Goal: Transaction & Acquisition: Purchase product/service

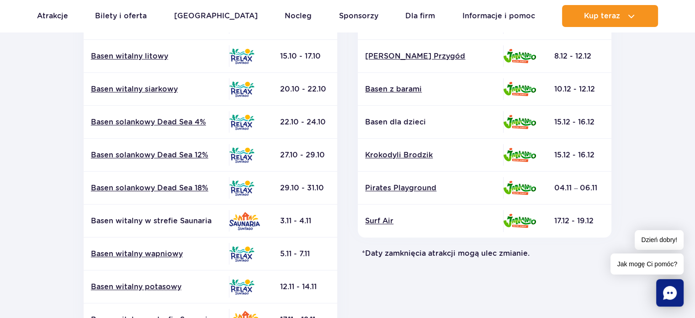
scroll to position [331, 0]
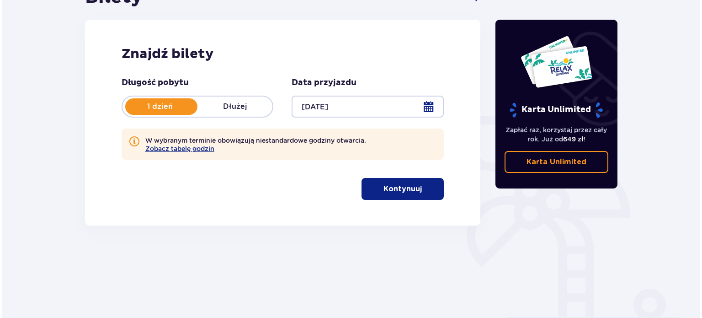
scroll to position [111, 0]
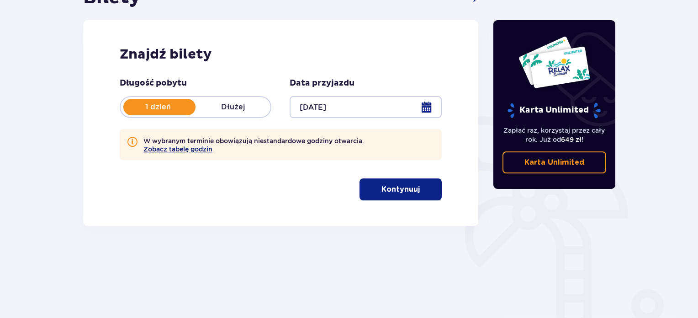
click at [174, 149] on button "Zobacz tabelę godzin" at bounding box center [178, 148] width 69 height 7
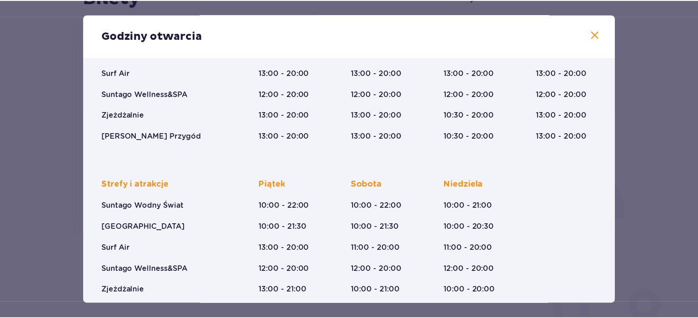
scroll to position [149, 0]
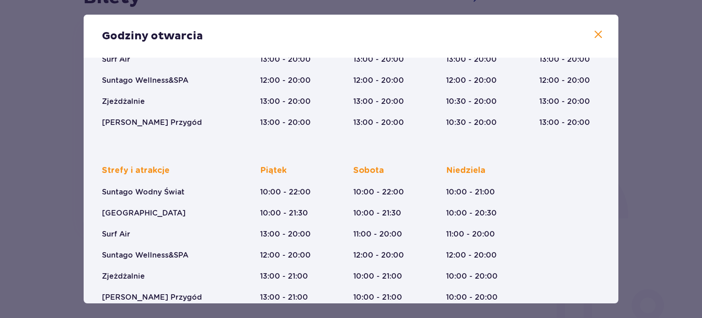
click at [18, 224] on div "Godziny otwarcia Styczeń - Grudzień Trzech Króli (5-6.01.26) Strefy i atrakcje …" at bounding box center [351, 159] width 702 height 318
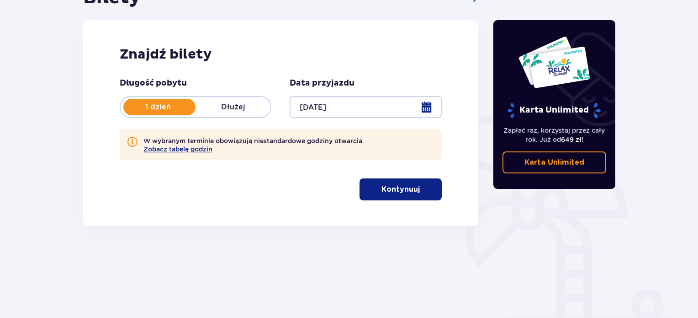
click at [382, 193] on p "Kontynuuj" at bounding box center [401, 189] width 38 height 10
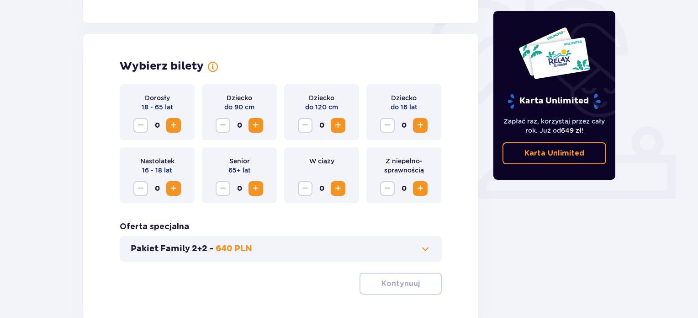
scroll to position [296, 0]
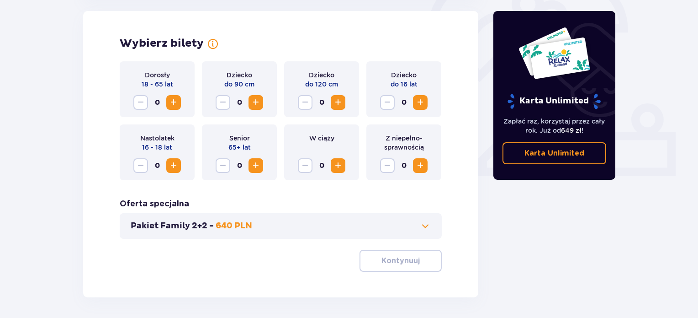
click at [175, 100] on span "Zwiększ" at bounding box center [173, 102] width 11 height 11
click at [422, 100] on span "Zwiększ" at bounding box center [420, 102] width 11 height 11
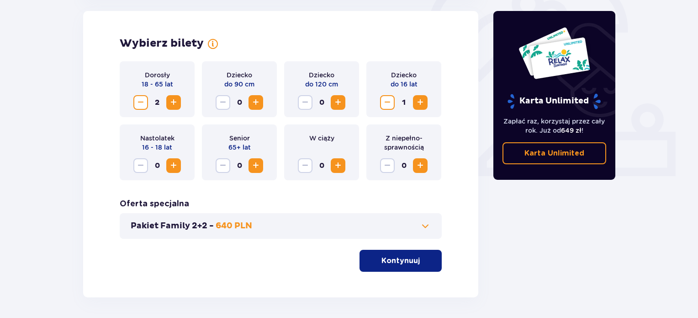
click at [422, 100] on span "Zwiększ" at bounding box center [420, 102] width 11 height 11
click at [349, 226] on button "Pakiet Family 2+2 - 640 PLN" at bounding box center [281, 225] width 300 height 11
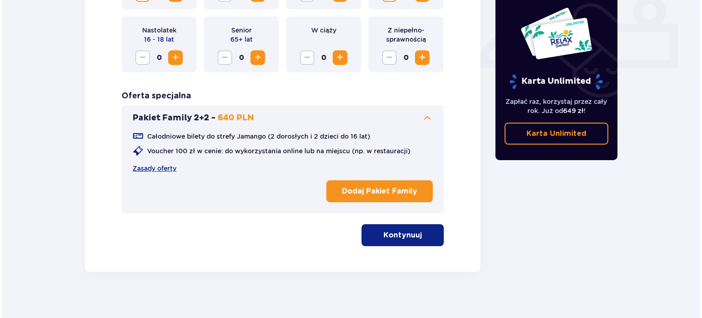
scroll to position [406, 0]
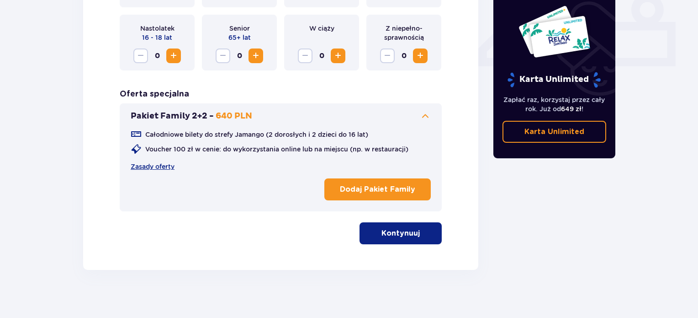
click at [378, 184] on p "Dodaj Pakiet Family" at bounding box center [377, 189] width 75 height 10
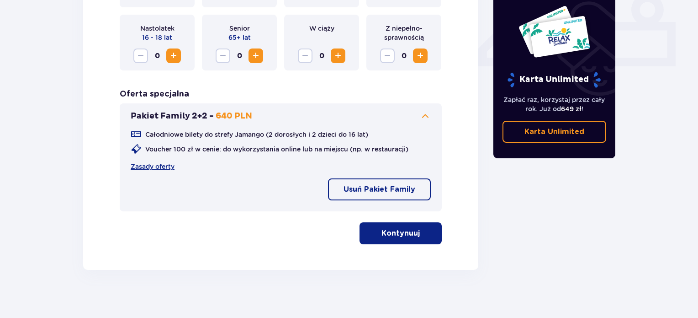
click at [403, 235] on p "Kontynuuj" at bounding box center [401, 233] width 38 height 10
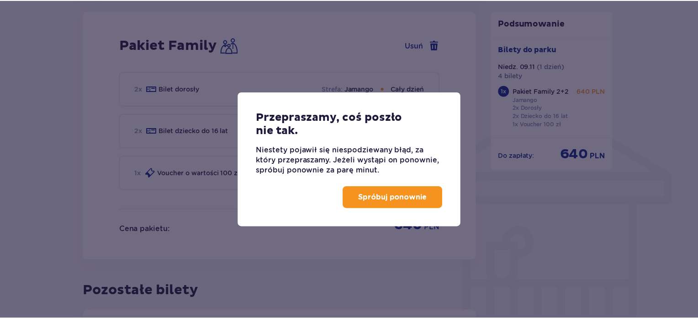
scroll to position [643, 0]
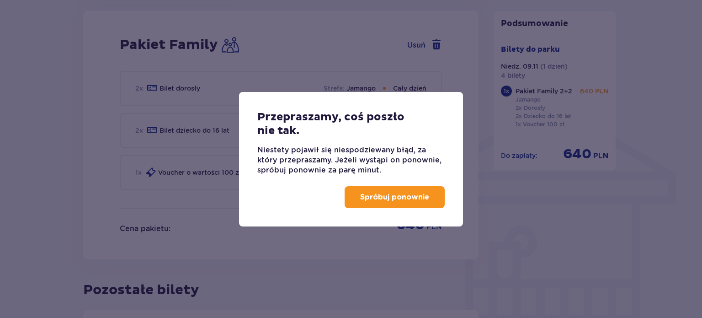
click at [414, 197] on p "Spróbuj ponownie" at bounding box center [394, 197] width 69 height 10
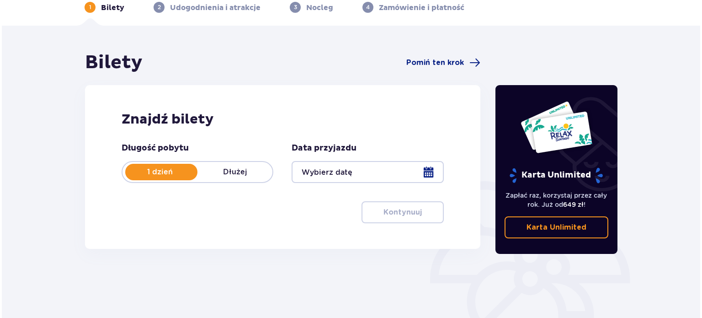
scroll to position [49, 0]
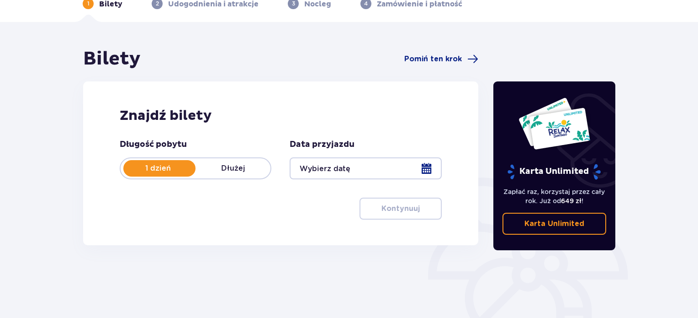
click at [368, 168] on div at bounding box center [366, 168] width 152 height 22
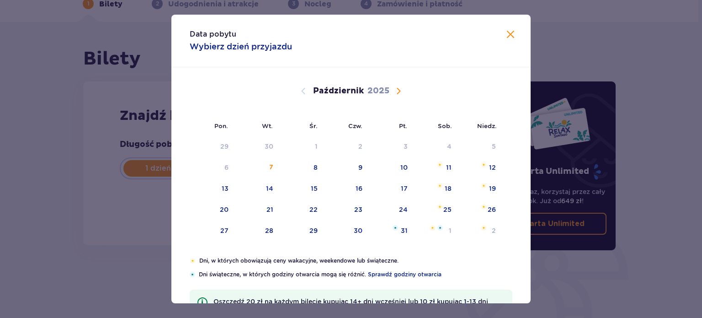
click at [396, 88] on span "Następny miesiąc" at bounding box center [398, 90] width 11 height 11
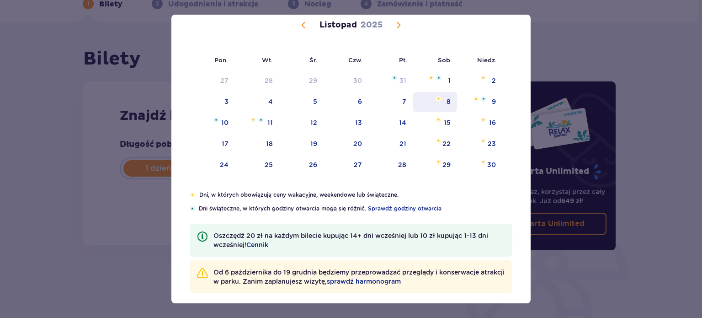
scroll to position [66, 0]
click at [486, 106] on div "9" at bounding box center [479, 102] width 45 height 20
type input "09.11.25"
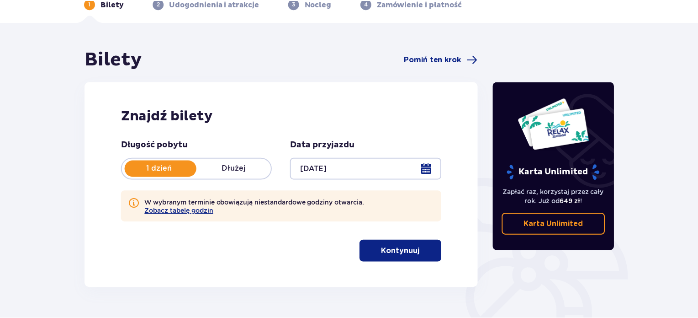
scroll to position [148, 0]
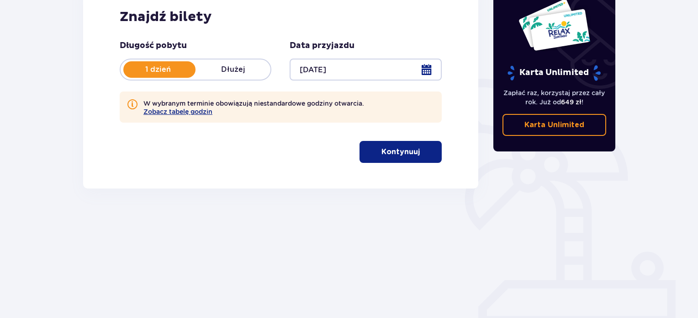
click at [384, 149] on p "Kontynuuj" at bounding box center [401, 152] width 38 height 10
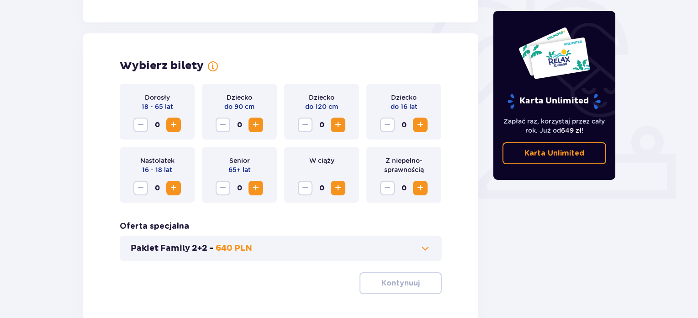
scroll to position [296, 0]
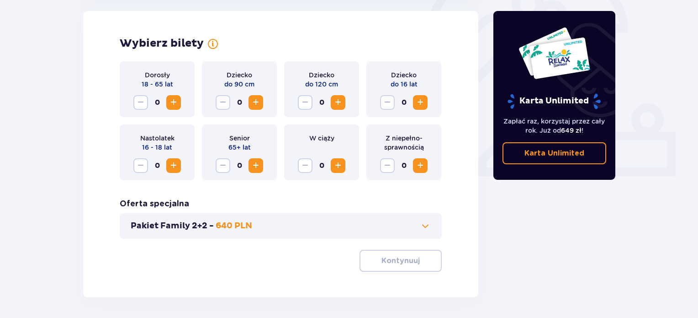
click at [172, 106] on span "Zwiększ" at bounding box center [173, 102] width 11 height 11
click at [419, 107] on span "Zwiększ" at bounding box center [420, 102] width 11 height 11
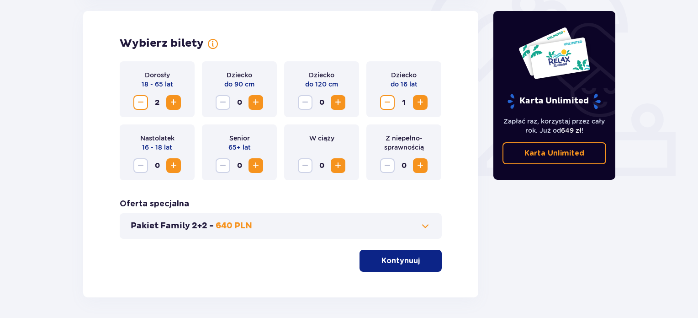
click at [419, 107] on span "Zwiększ" at bounding box center [420, 102] width 11 height 11
click at [422, 225] on span at bounding box center [425, 225] width 11 height 11
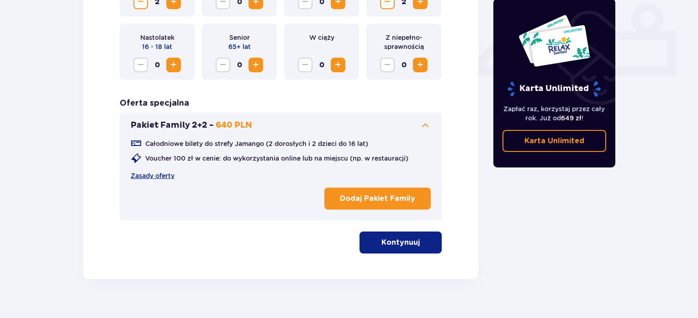
scroll to position [397, 0]
click at [349, 204] on button "Dodaj Pakiet Family" at bounding box center [378, 198] width 107 height 22
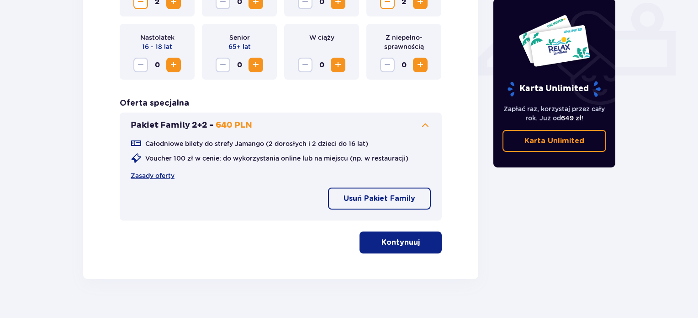
click at [393, 244] on p "Kontynuuj" at bounding box center [401, 242] width 38 height 10
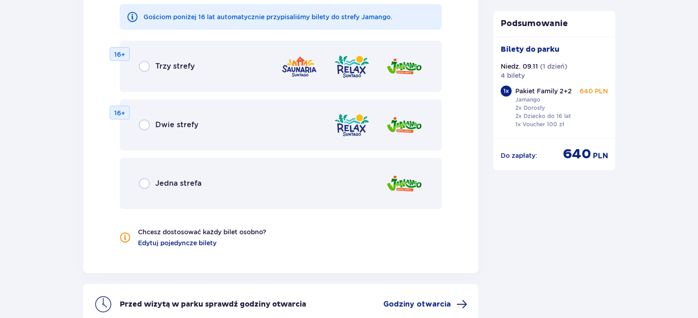
scroll to position [1009, 0]
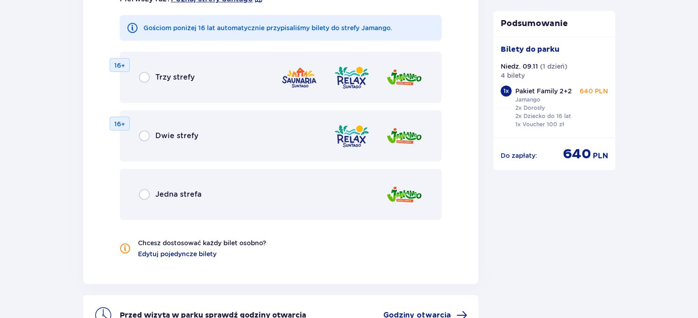
click at [148, 79] on input "radio" at bounding box center [144, 77] width 11 height 11
radio input "true"
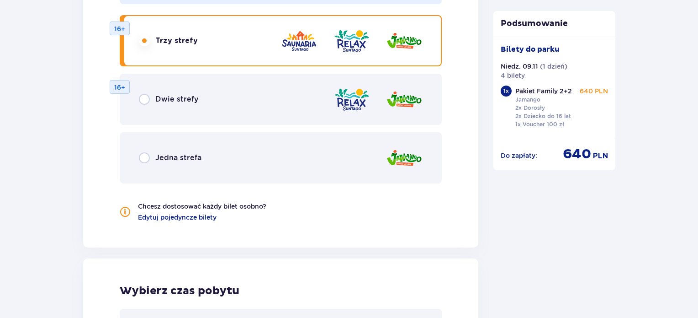
scroll to position [1045, 0]
click at [143, 97] on input "radio" at bounding box center [144, 99] width 11 height 11
radio input "true"
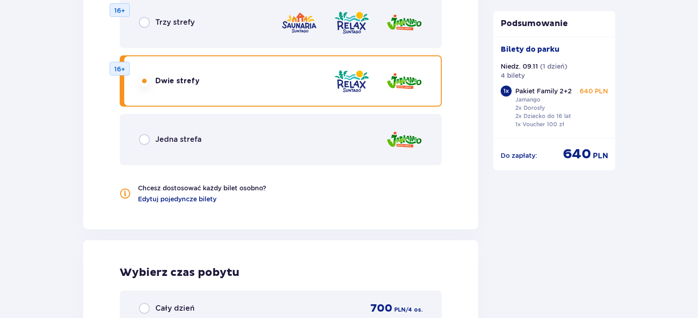
scroll to position [1063, 0]
click at [142, 140] on input "radio" at bounding box center [144, 139] width 11 height 11
radio input "true"
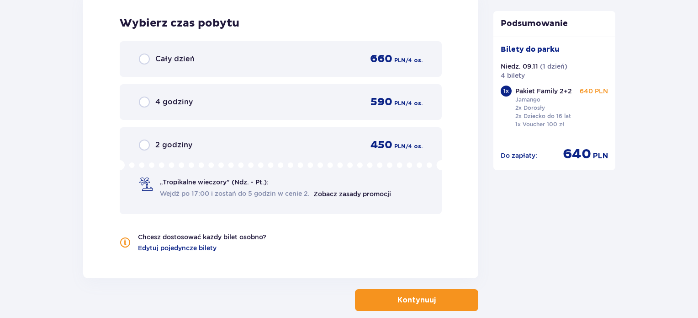
scroll to position [1317, 0]
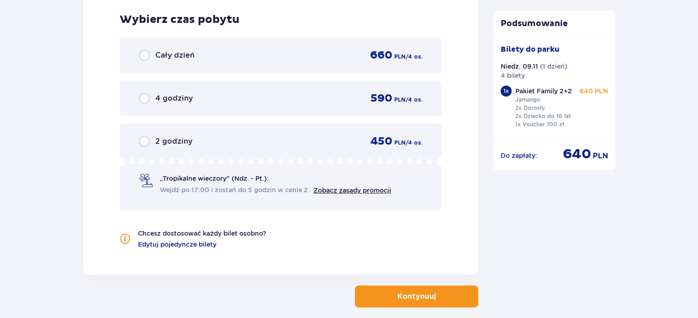
click at [146, 55] on input "radio" at bounding box center [144, 55] width 11 height 11
radio input "true"
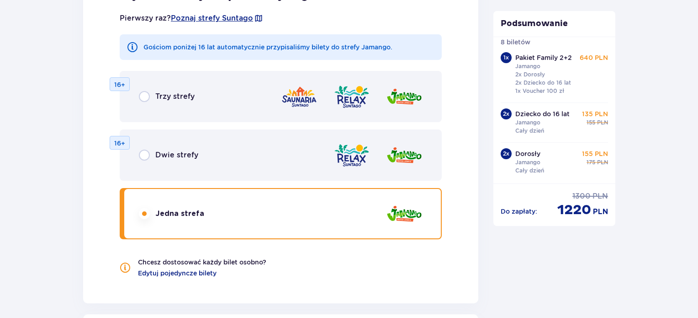
scroll to position [991, 0]
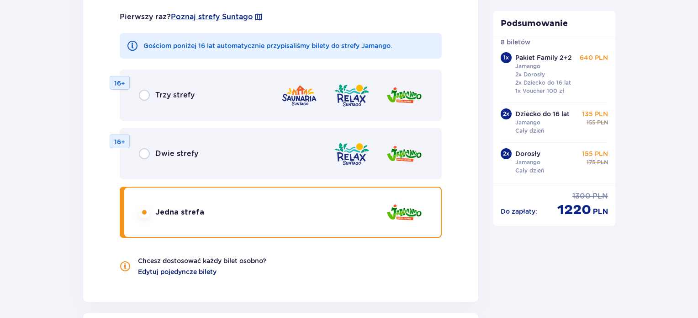
click at [180, 272] on span "Edytuj pojedyncze bilety" at bounding box center [177, 271] width 79 height 9
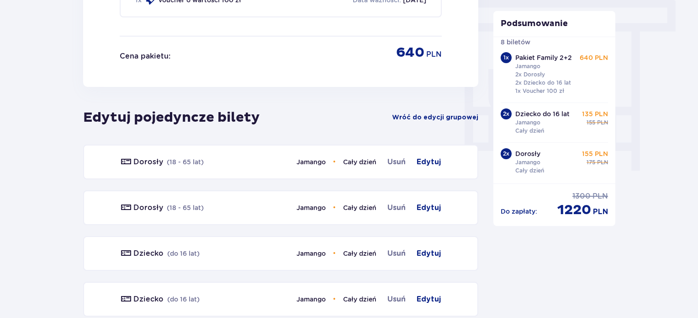
scroll to position [842, 0]
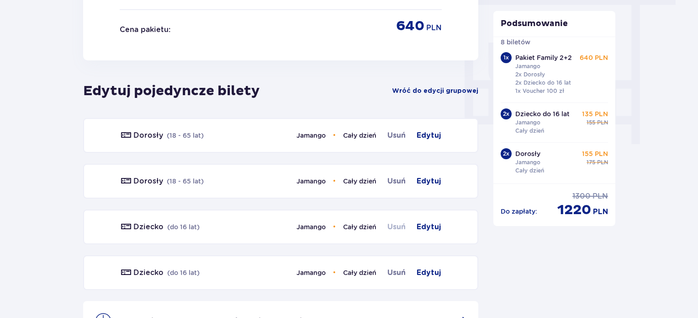
click at [399, 222] on span "Usuń" at bounding box center [397, 226] width 18 height 11
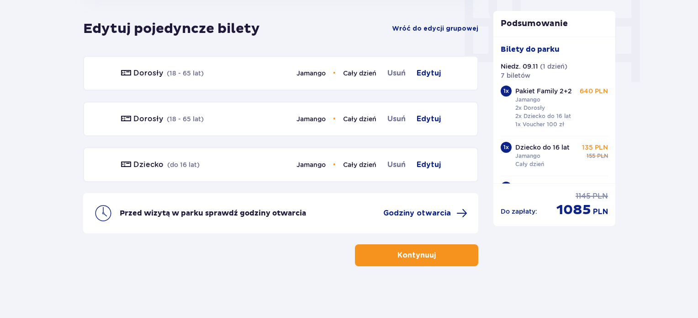
scroll to position [905, 0]
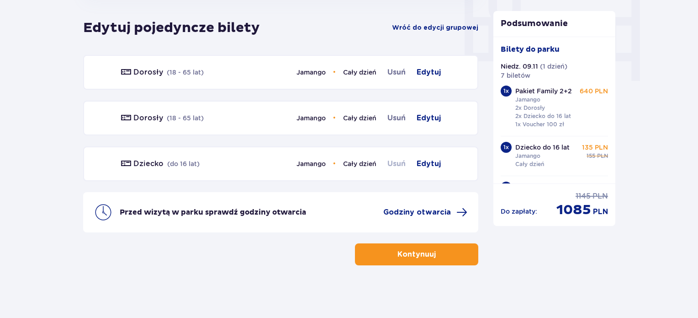
click at [399, 163] on span "Usuń" at bounding box center [397, 163] width 18 height 11
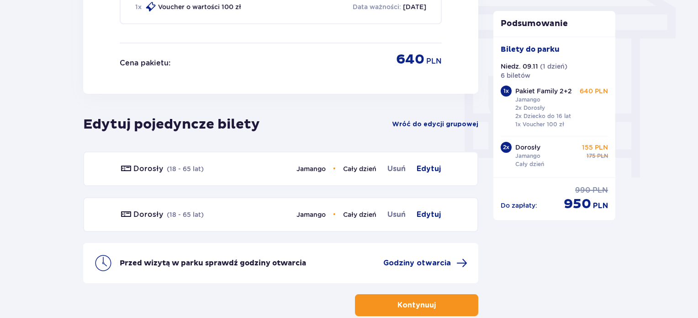
scroll to position [860, 0]
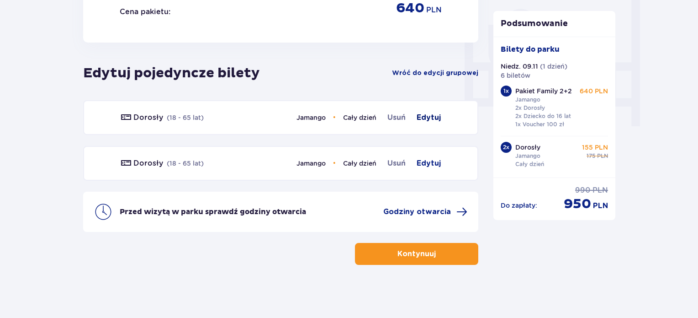
click at [425, 117] on span "Edytuj" at bounding box center [429, 117] width 24 height 11
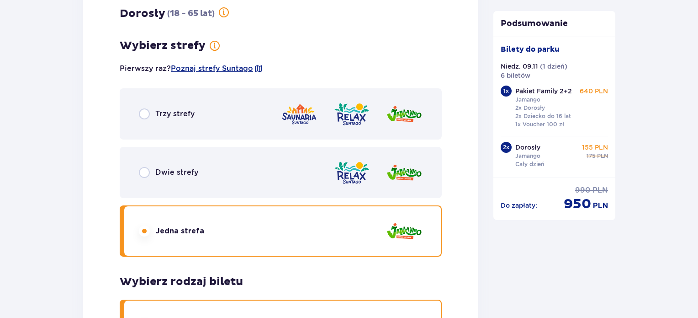
scroll to position [1018, 0]
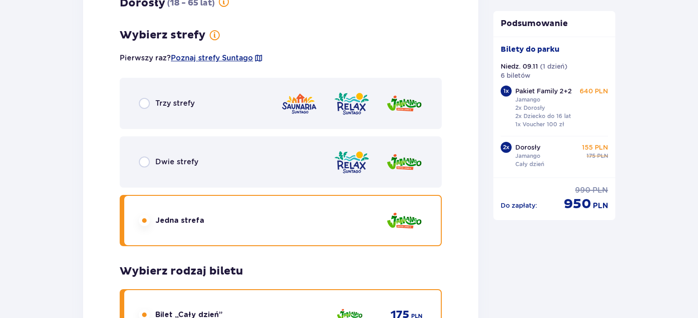
click at [141, 166] on input "radio" at bounding box center [144, 161] width 11 height 11
radio input "true"
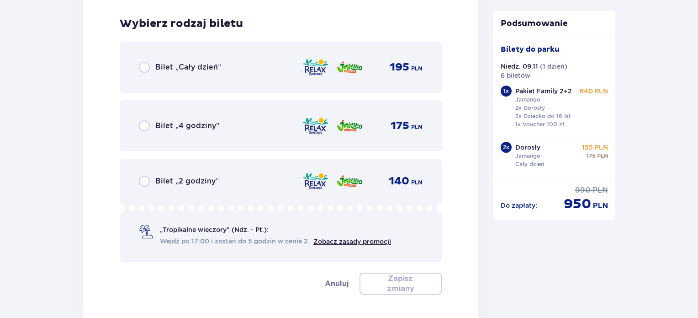
scroll to position [1270, 0]
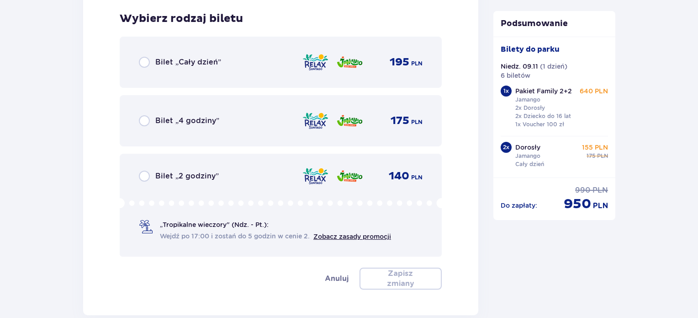
click at [146, 61] on input "radio" at bounding box center [144, 62] width 11 height 11
radio input "true"
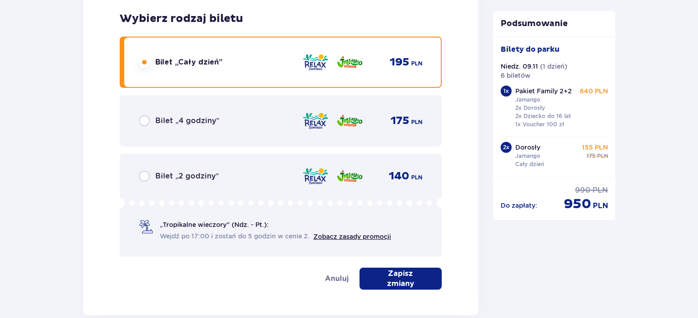
click at [384, 269] on button "Zapisz zmiany" at bounding box center [401, 278] width 82 height 22
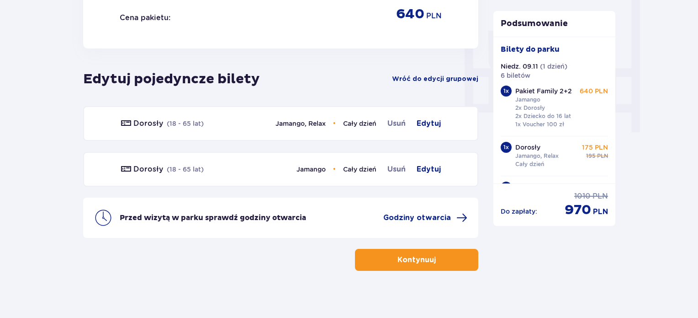
scroll to position [860, 0]
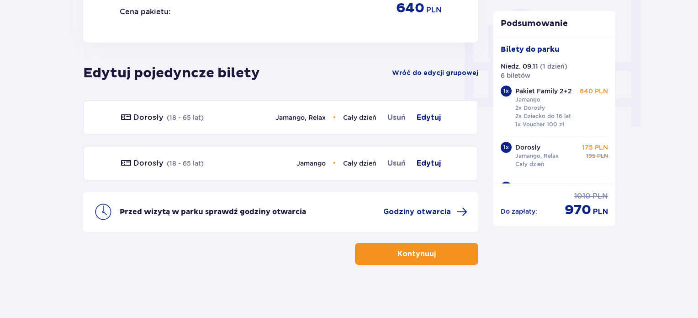
click at [426, 161] on span "Edytuj" at bounding box center [429, 163] width 24 height 11
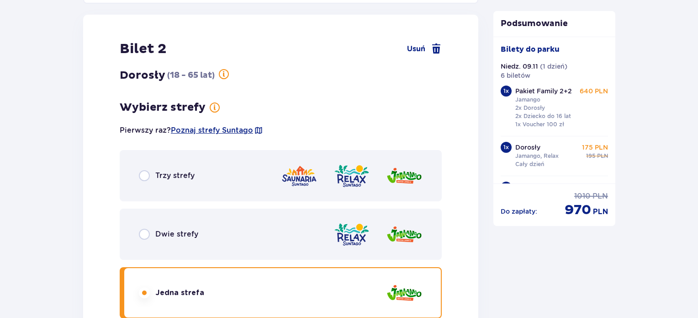
scroll to position [993, 0]
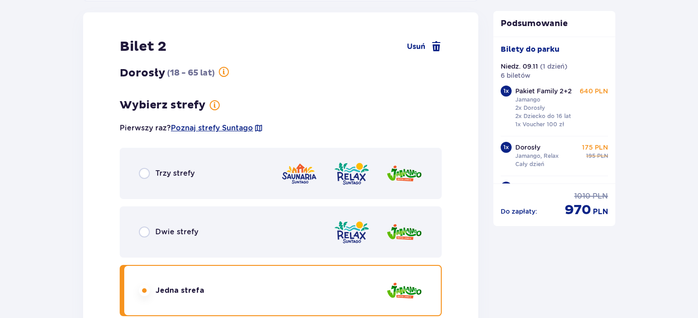
click at [146, 232] on input "radio" at bounding box center [144, 231] width 11 height 11
radio input "true"
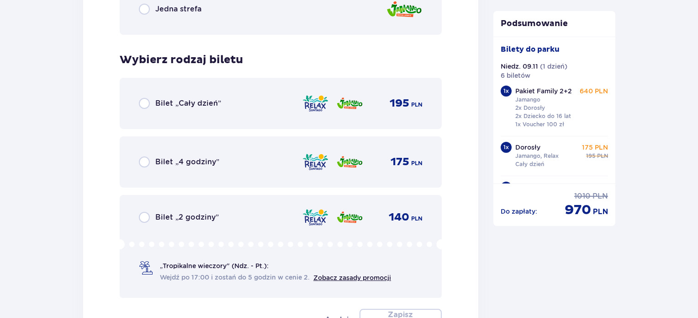
scroll to position [1315, 0]
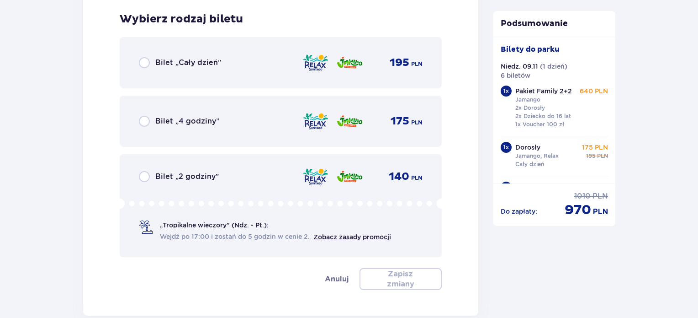
click at [141, 62] on input "radio" at bounding box center [144, 62] width 11 height 11
radio input "true"
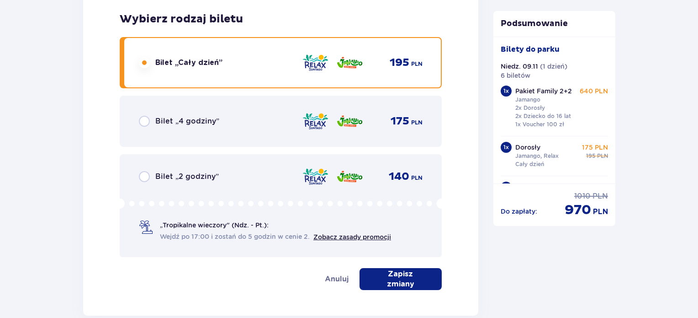
click at [425, 280] on span "button" at bounding box center [429, 278] width 11 height 11
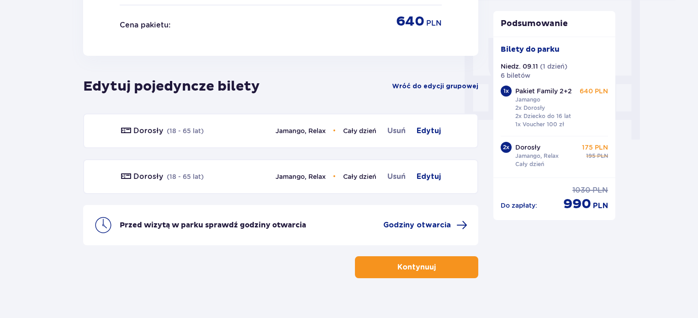
scroll to position [847, 0]
click at [398, 269] on p "Kontynuuj" at bounding box center [417, 267] width 38 height 10
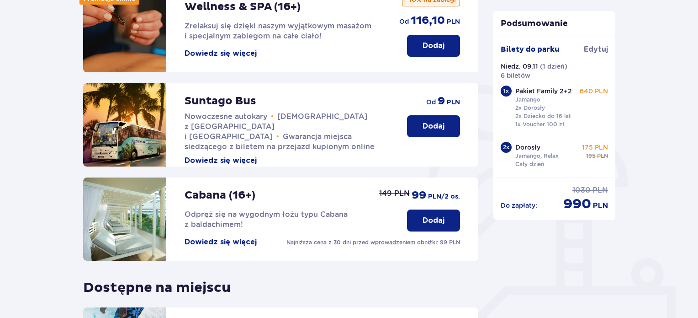
scroll to position [147, 0]
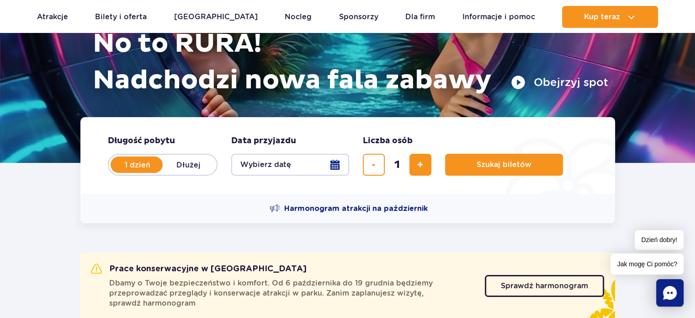
click at [326, 168] on button "Wybierz datę" at bounding box center [290, 165] width 118 height 22
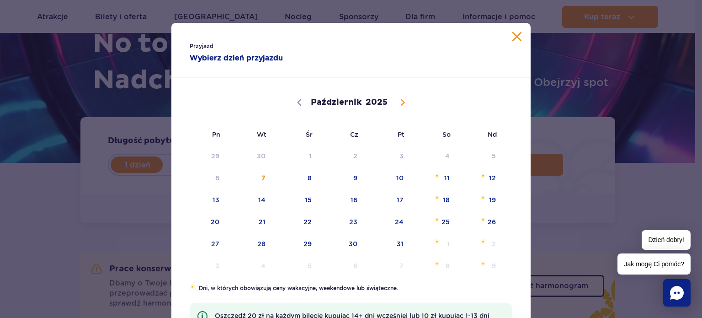
click at [397, 98] on span at bounding box center [403, 103] width 16 height 16
select select "10"
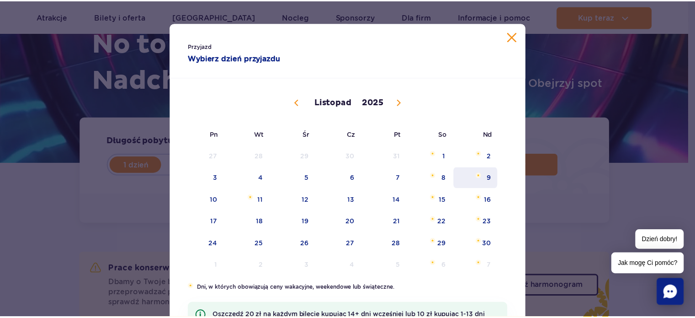
scroll to position [27, 0]
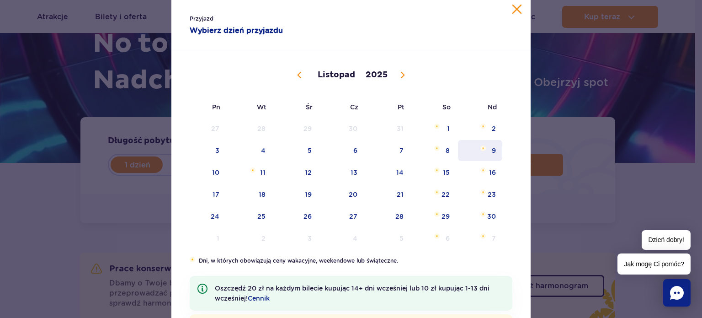
click at [475, 144] on span "9" at bounding box center [480, 150] width 46 height 21
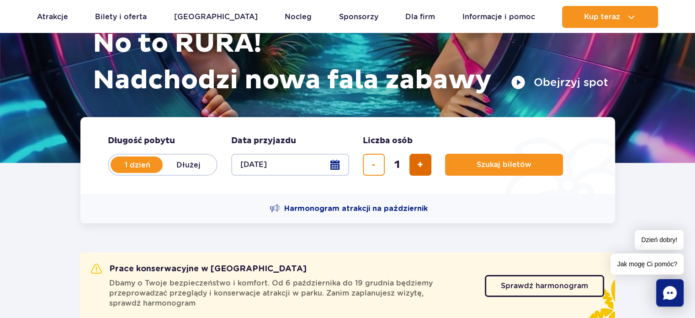
click at [415, 165] on button "dodaj bilet" at bounding box center [421, 165] width 22 height 22
type input "4"
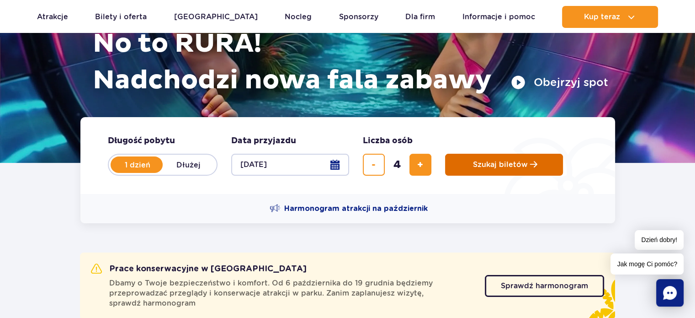
click at [486, 167] on span "Szukaj biletów" at bounding box center [500, 164] width 55 height 8
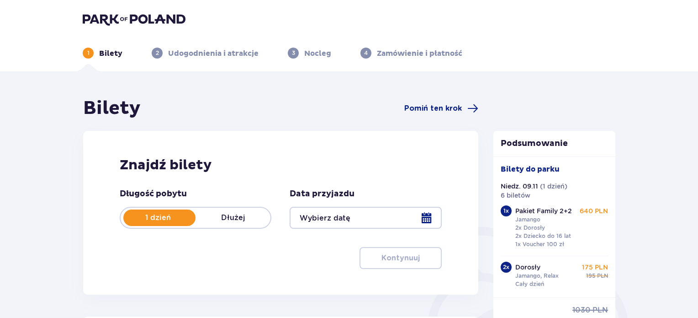
type input "[DATE]"
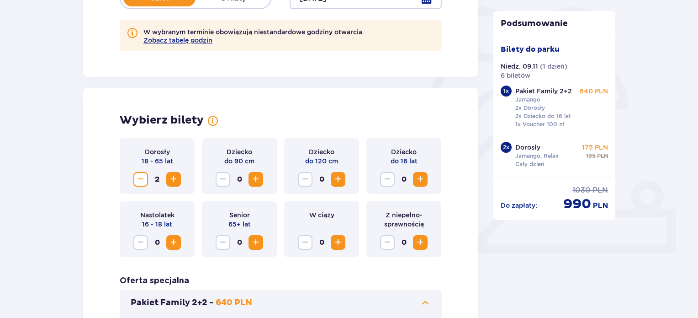
scroll to position [229, 0]
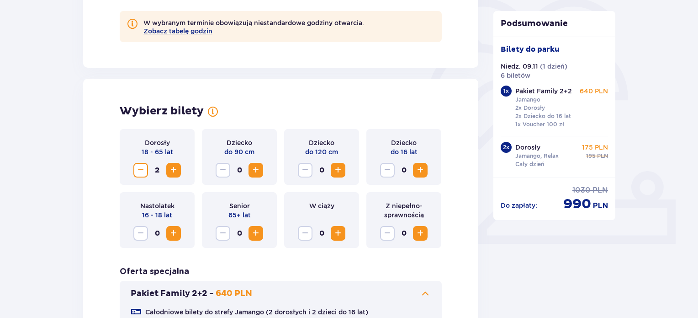
click at [422, 168] on span "Zwiększ" at bounding box center [420, 170] width 11 height 11
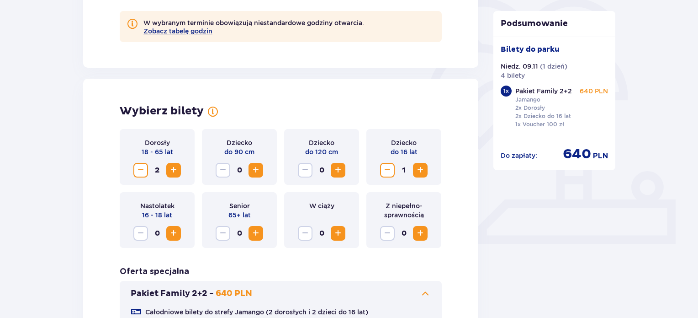
click at [422, 168] on span "Zwiększ" at bounding box center [420, 170] width 11 height 11
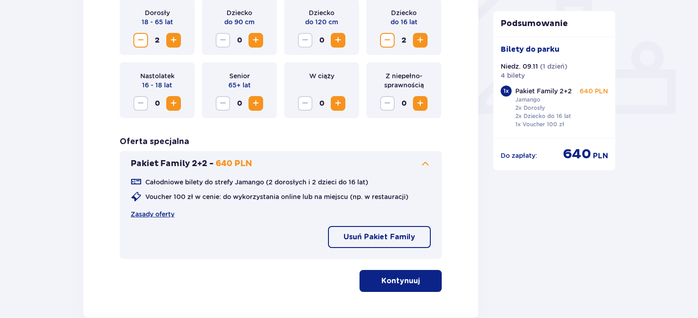
scroll to position [358, 0]
click at [379, 238] on p "Usuń Pakiet Family" at bounding box center [380, 237] width 72 height 10
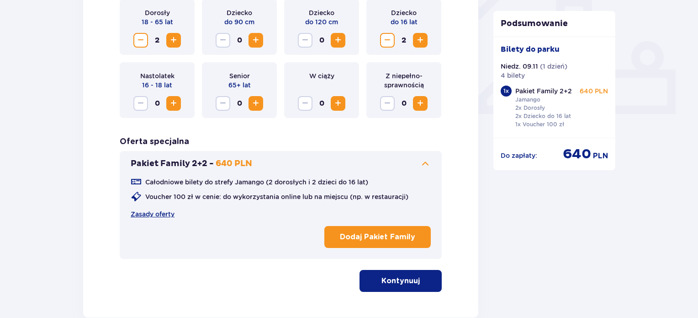
click at [401, 282] on p "Kontynuuj" at bounding box center [401, 281] width 38 height 10
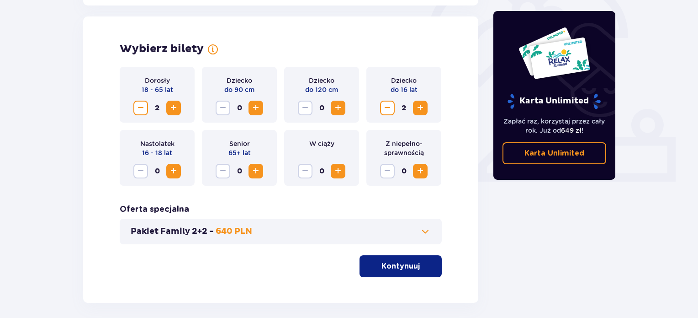
scroll to position [325, 0]
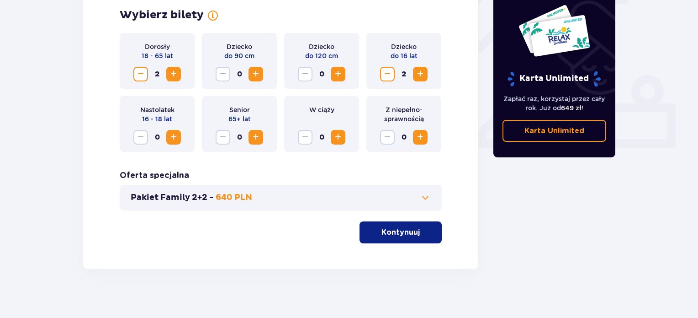
click at [395, 232] on p "Kontynuuj" at bounding box center [401, 232] width 38 height 10
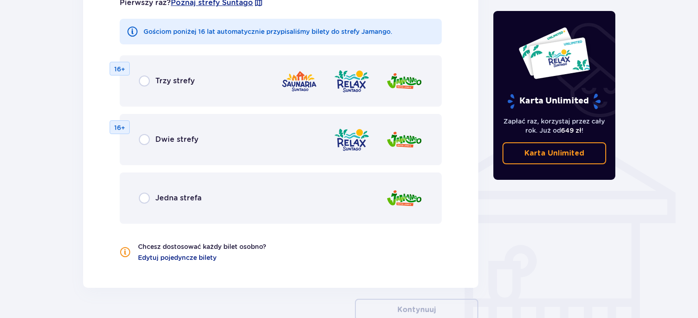
scroll to position [625, 0]
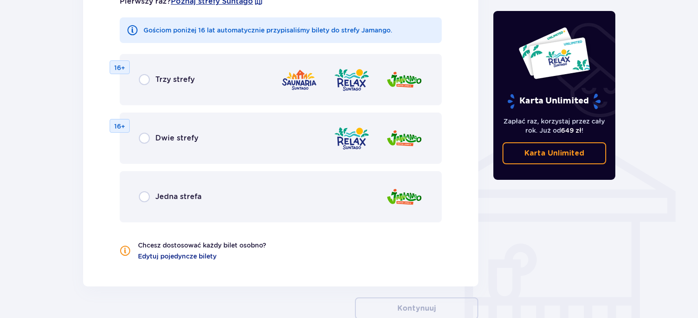
click at [146, 197] on input "radio" at bounding box center [144, 196] width 11 height 11
radio input "true"
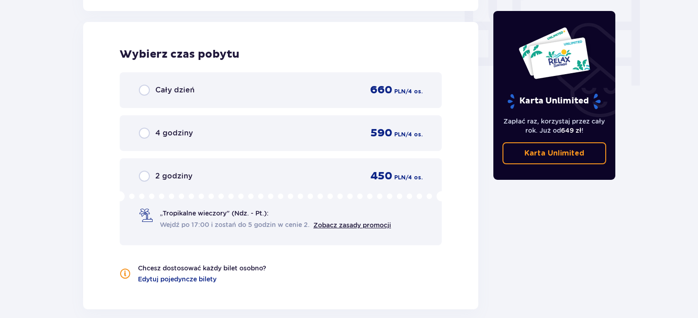
scroll to position [901, 0]
click at [146, 96] on div "Cały dzień 660 PLN / 4 os." at bounding box center [281, 90] width 284 height 14
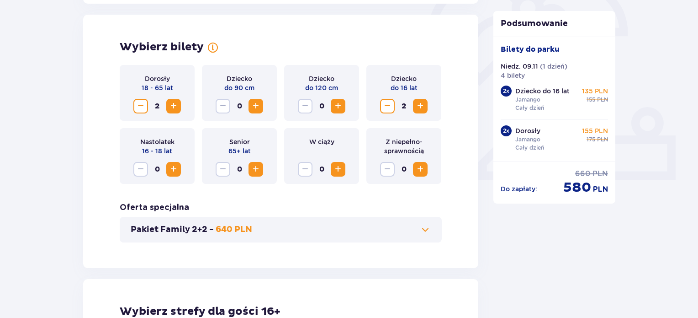
scroll to position [294, 0]
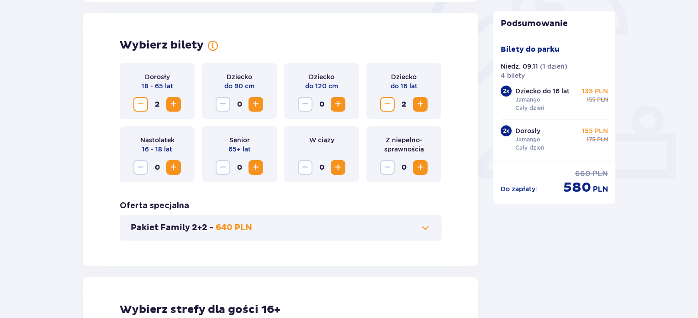
click at [384, 227] on button "Pakiet Family 2+2 - 640 PLN" at bounding box center [281, 227] width 300 height 11
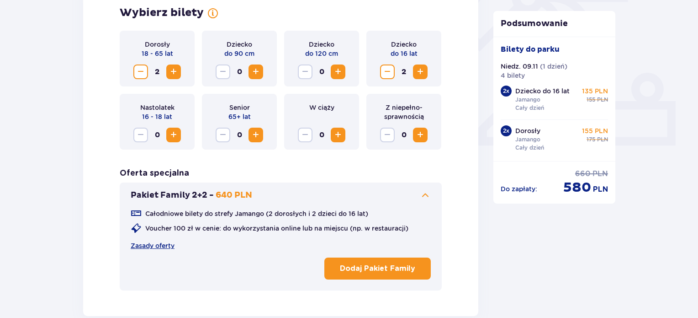
scroll to position [327, 0]
click at [385, 274] on button "Dodaj Pakiet Family" at bounding box center [378, 268] width 107 height 22
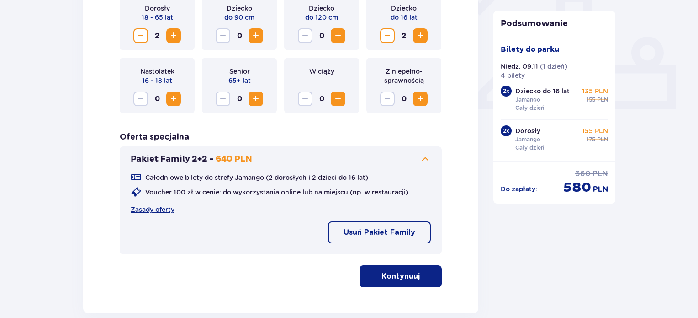
scroll to position [364, 0]
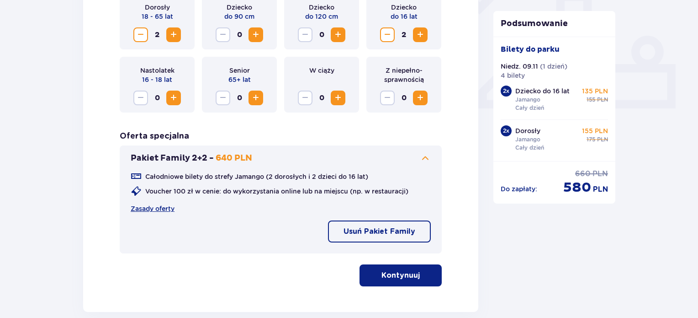
click at [385, 274] on p "Kontynuuj" at bounding box center [401, 275] width 38 height 10
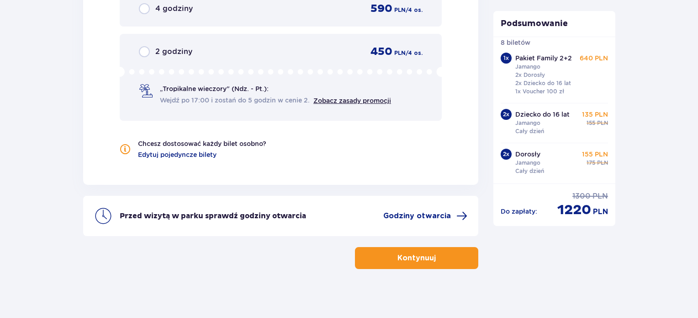
scroll to position [1404, 0]
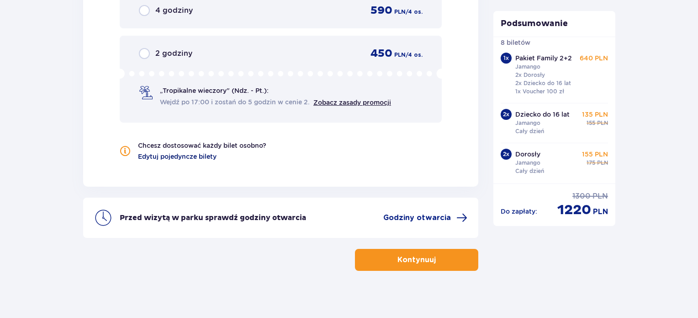
click at [181, 152] on span "Edytuj pojedyncze bilety" at bounding box center [177, 156] width 79 height 9
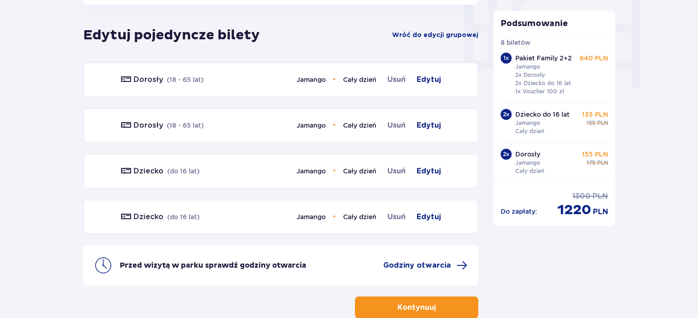
scroll to position [890, 0]
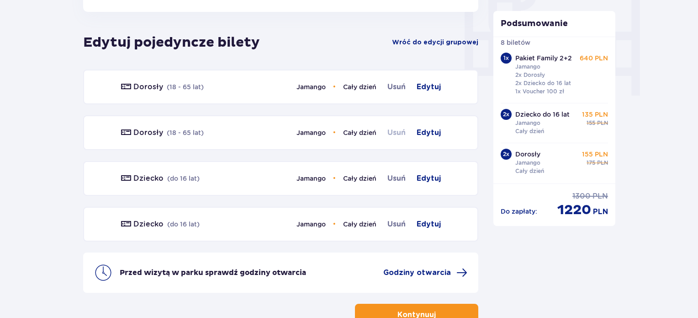
click at [402, 132] on span "Usuń" at bounding box center [397, 132] width 18 height 11
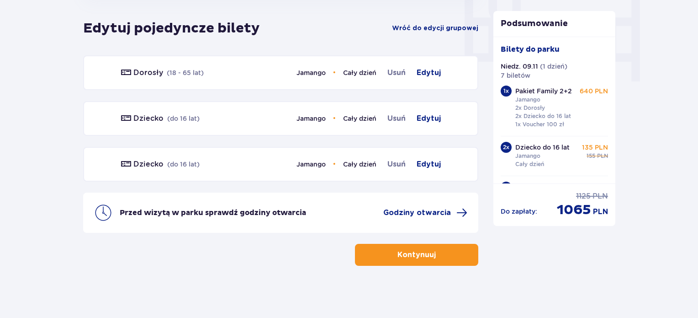
scroll to position [905, 0]
click at [399, 117] on span "Usuń" at bounding box center [397, 117] width 18 height 11
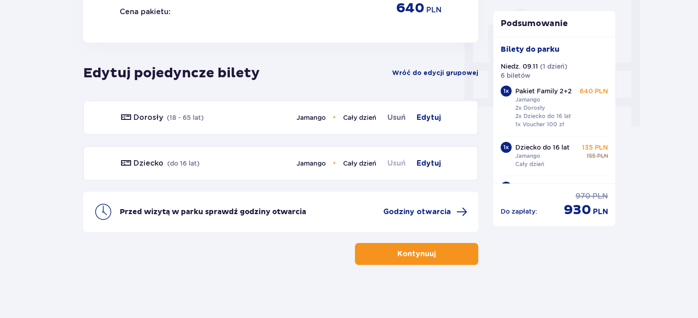
click at [392, 160] on span "Usuń" at bounding box center [397, 163] width 18 height 11
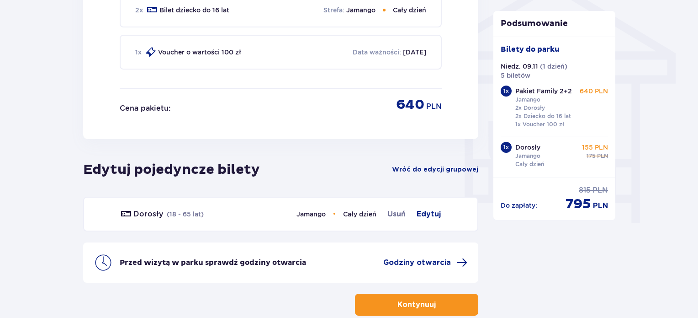
scroll to position [815, 0]
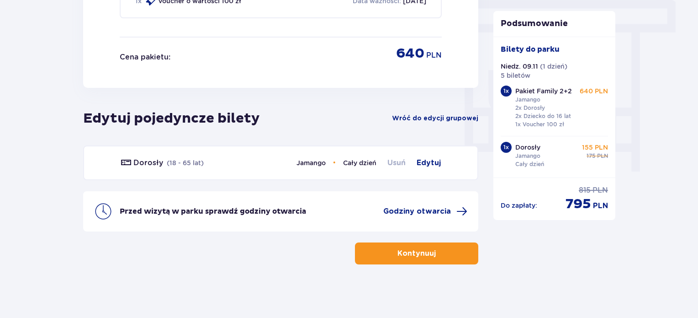
click at [393, 162] on span "Usuń" at bounding box center [397, 162] width 18 height 11
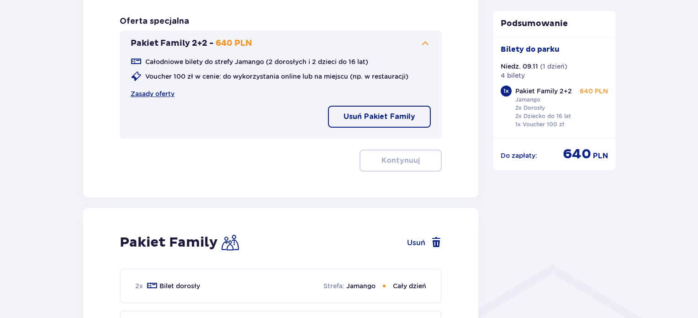
scroll to position [478, 0]
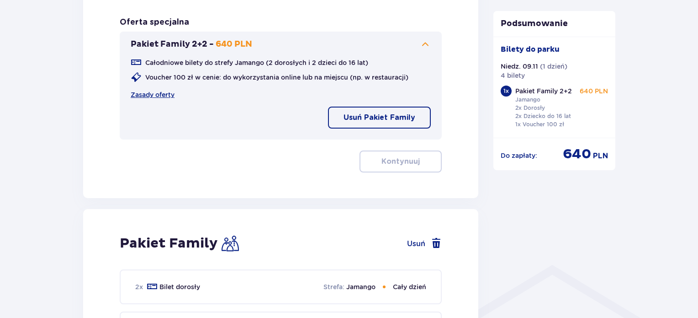
click at [404, 125] on button "Usuń Pakiet Family" at bounding box center [379, 118] width 103 height 22
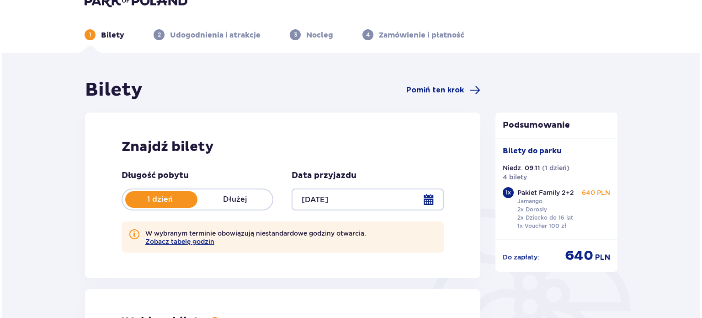
scroll to position [0, 0]
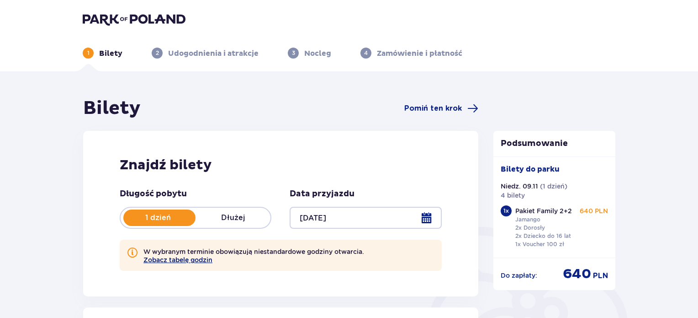
click at [177, 257] on button "Zobacz tabelę godzin" at bounding box center [178, 259] width 69 height 7
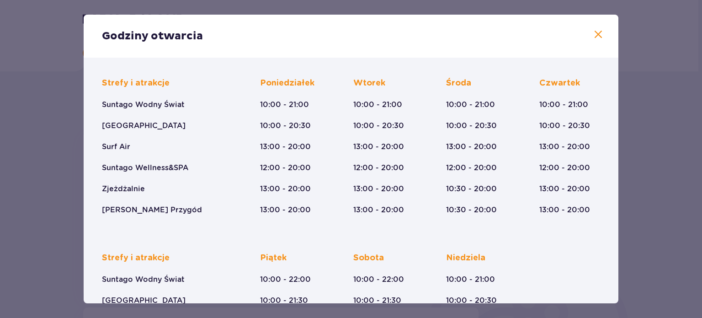
scroll to position [166, 0]
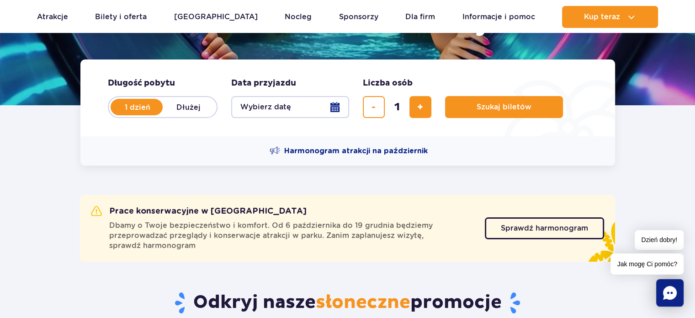
scroll to position [183, 0]
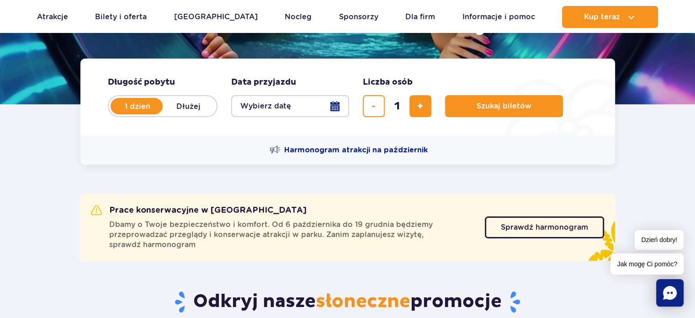
click at [335, 106] on button "Wybierz datę" at bounding box center [290, 106] width 118 height 22
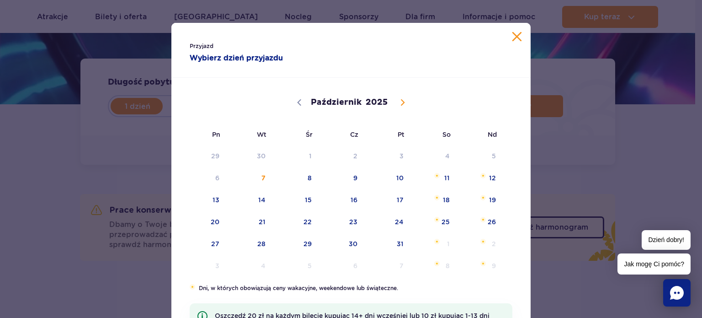
click at [395, 101] on span at bounding box center [403, 103] width 16 height 16
select select "10"
click at [442, 177] on span "8" at bounding box center [434, 177] width 46 height 21
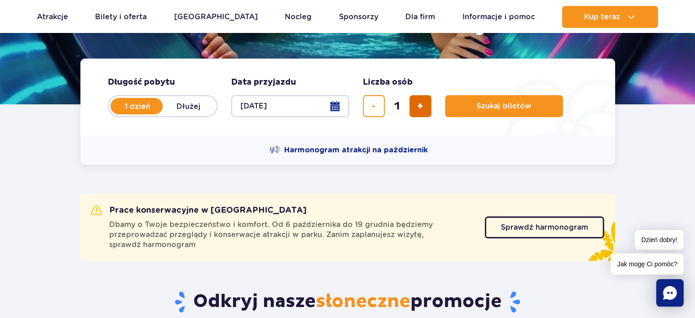
click at [419, 106] on span "dodaj bilet" at bounding box center [420, 106] width 6 height 0
type input "4"
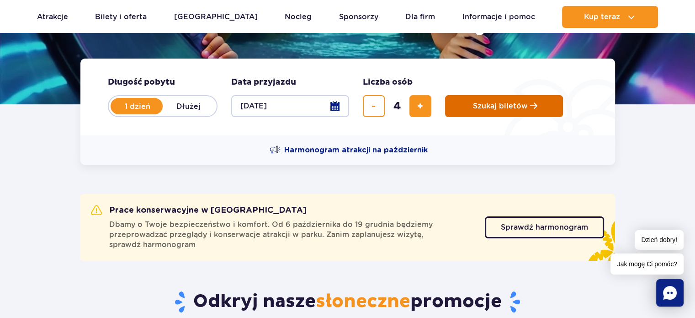
click at [469, 105] on button "Szukaj biletów" at bounding box center [504, 106] width 118 height 22
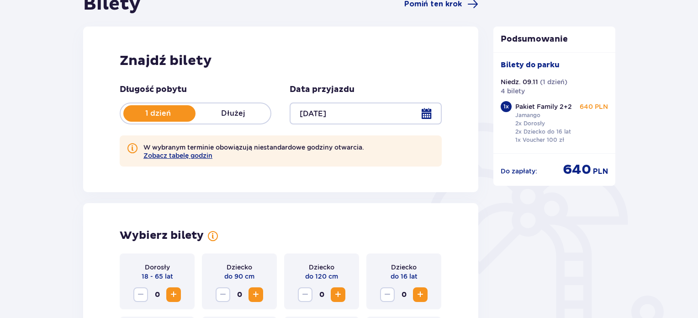
scroll to position [97, 0]
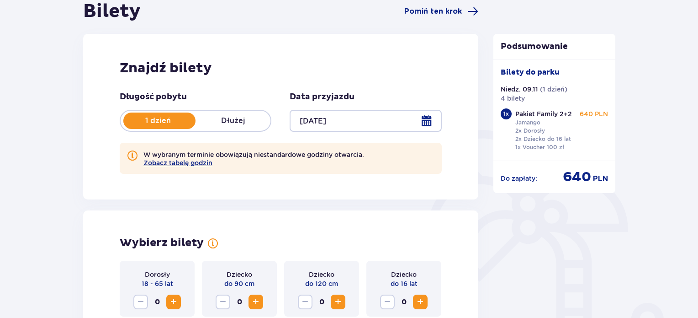
click at [431, 116] on div at bounding box center [366, 121] width 152 height 22
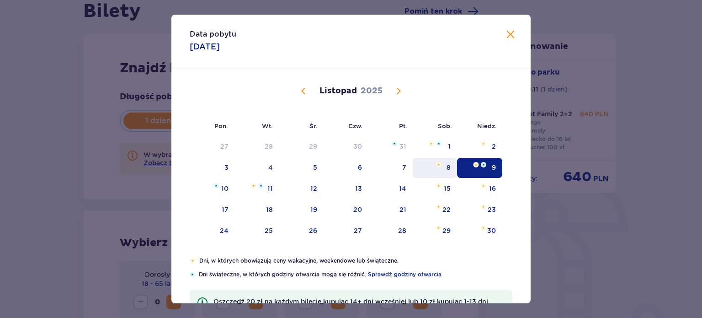
click at [449, 165] on div "8" at bounding box center [449, 167] width 4 height 9
type input "[DATE]"
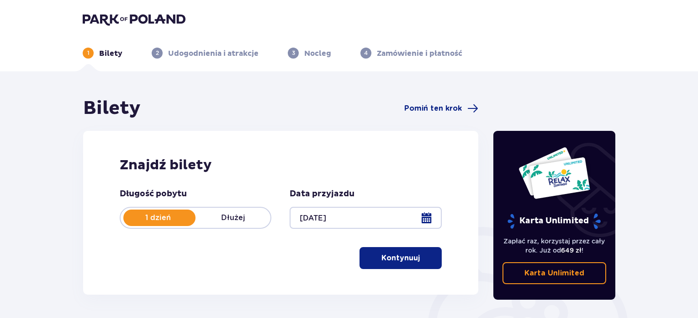
click at [391, 263] on p "Kontynuuj" at bounding box center [401, 258] width 38 height 10
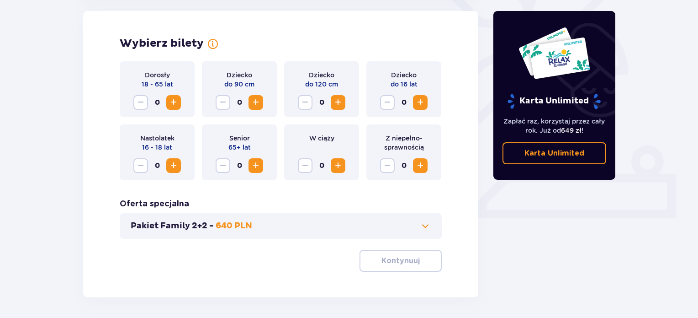
scroll to position [267, 0]
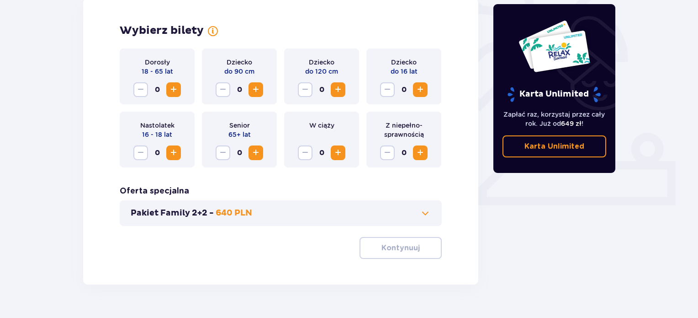
click at [424, 210] on span at bounding box center [425, 213] width 11 height 11
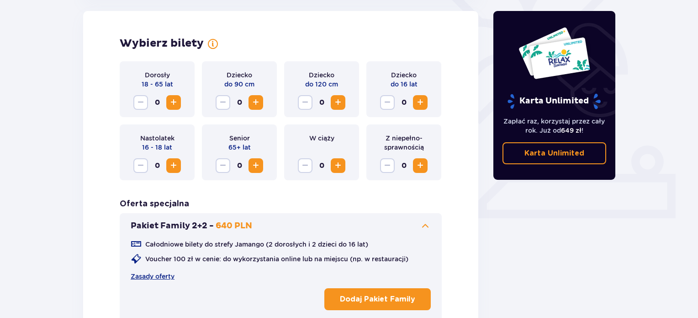
scroll to position [254, 0]
click at [370, 299] on p "Dodaj Pakiet Family" at bounding box center [377, 299] width 75 height 10
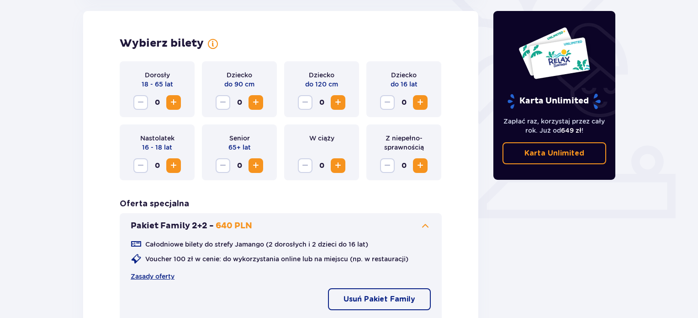
scroll to position [371, 0]
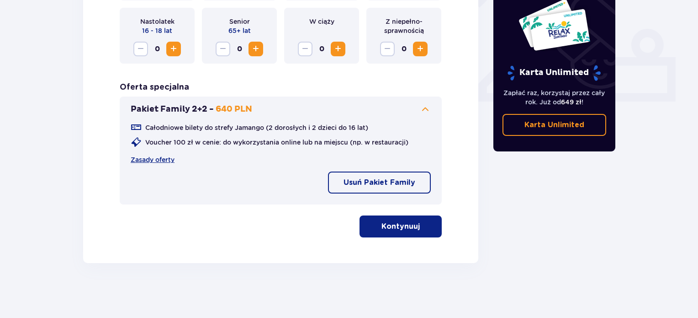
click at [406, 225] on p "Kontynuuj" at bounding box center [401, 226] width 38 height 10
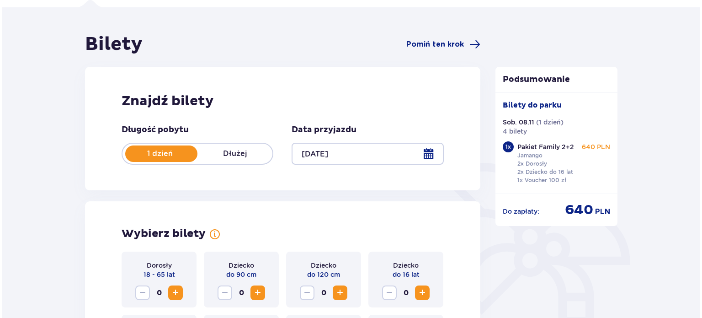
scroll to position [29, 0]
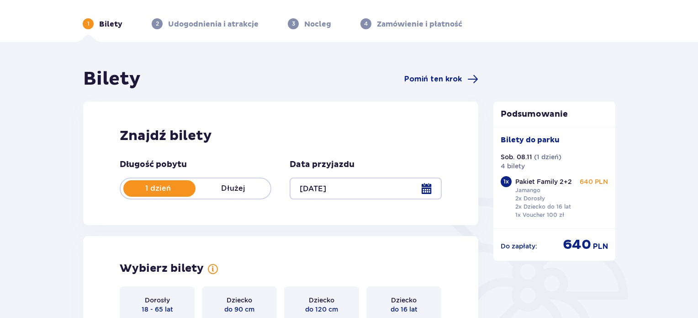
click at [428, 191] on div at bounding box center [366, 188] width 152 height 22
